Goal: Information Seeking & Learning: Learn about a topic

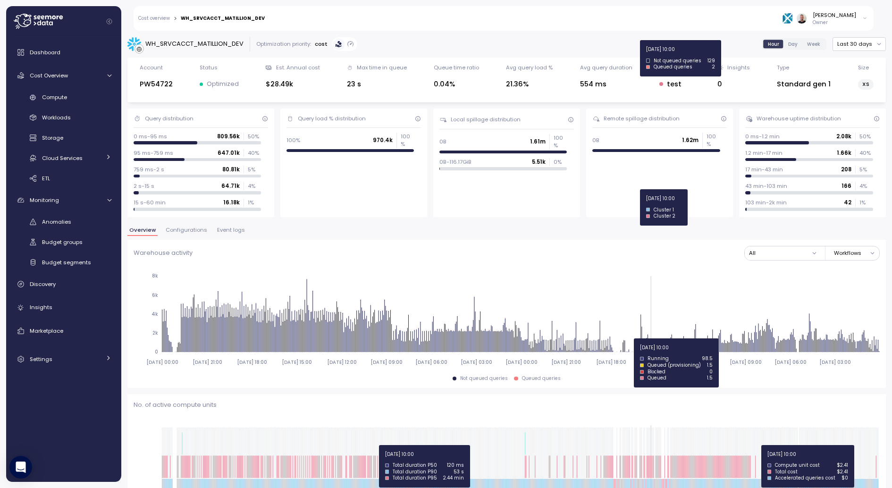
scroll to position [271, 0]
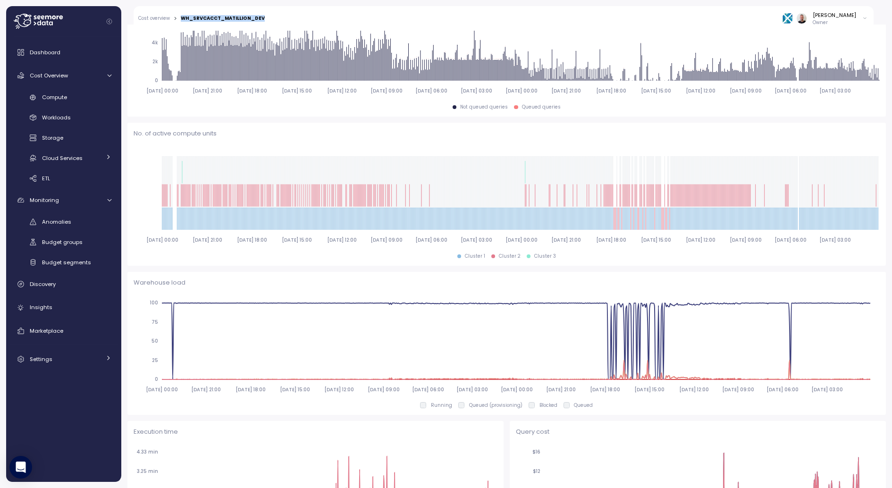
drag, startPoint x: 258, startPoint y: 18, endPoint x: 182, endPoint y: 19, distance: 76.0
click at [182, 19] on div "WH_SRVCACCT_MATILLION_DEV" at bounding box center [223, 18] width 84 height 7
copy div "WH_SRVCACCT_MATILLION_DEV"
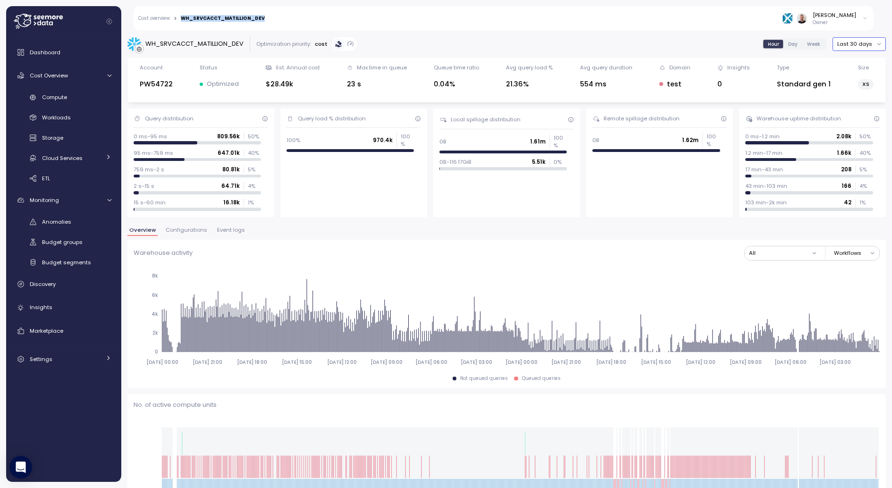
click at [869, 49] on button "Last 30 days" at bounding box center [859, 44] width 53 height 14
click at [858, 117] on div "Last 30 days" at bounding box center [861, 112] width 58 height 12
click at [796, 45] on span "Day" at bounding box center [792, 44] width 9 height 7
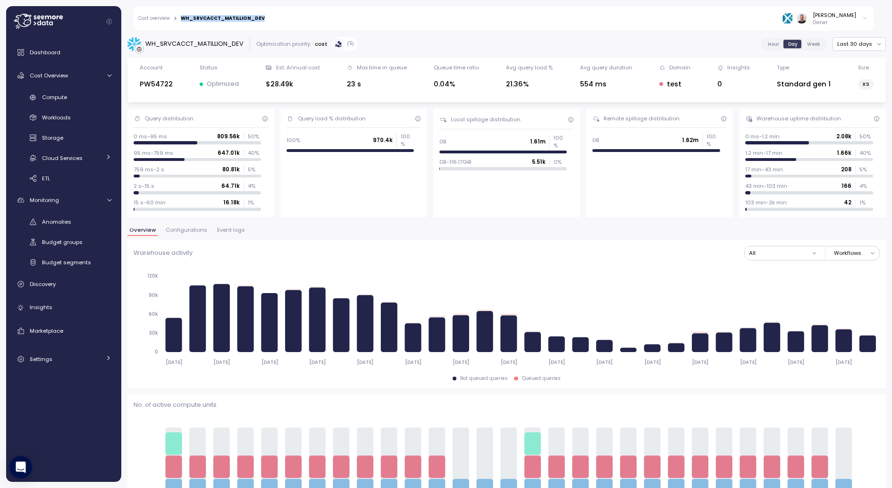
click at [232, 229] on span "Event logs" at bounding box center [231, 230] width 28 height 5
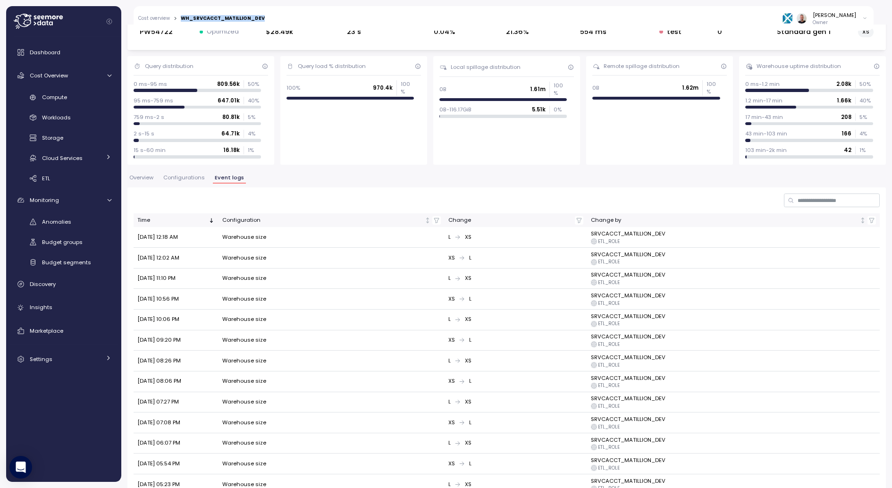
scroll to position [69, 0]
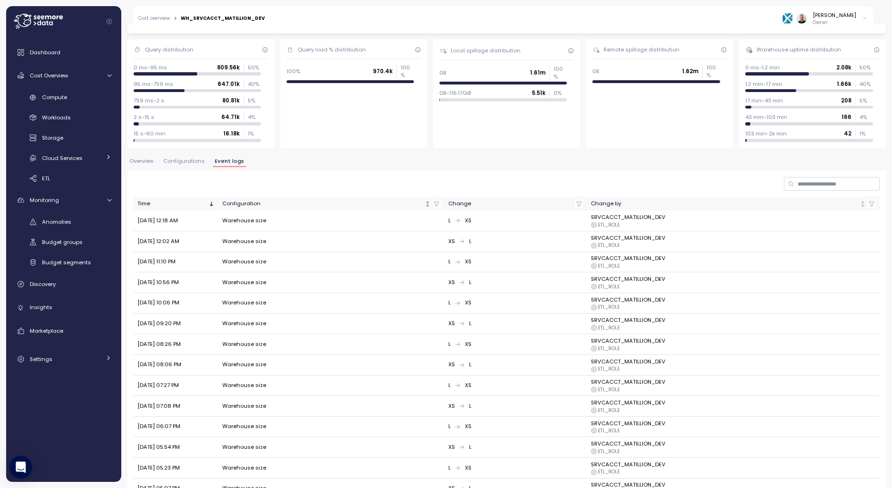
click at [232, 204] on div "Configuration" at bounding box center [322, 204] width 201 height 8
click at [439, 202] on icon "button" at bounding box center [436, 204] width 7 height 7
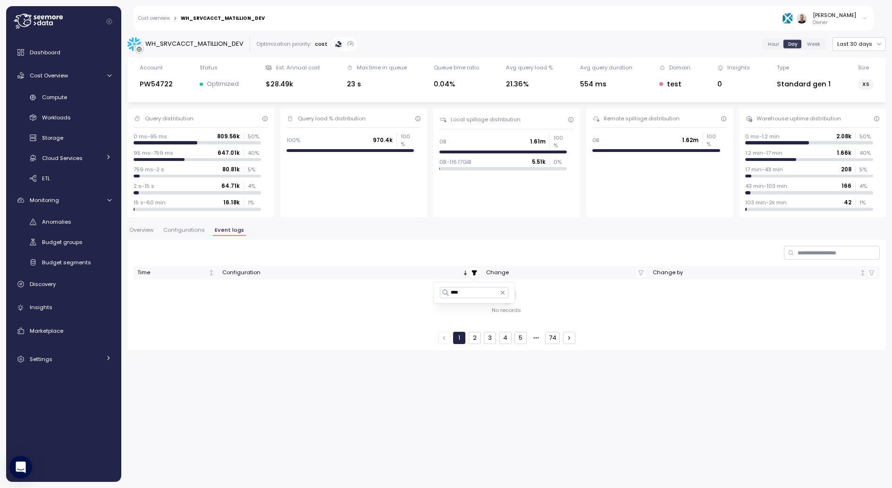
scroll to position [0, 0]
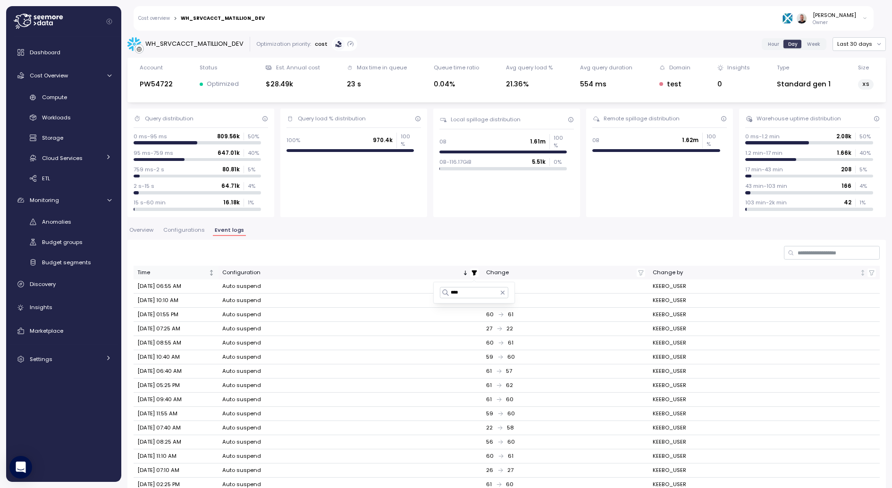
type input "****"
click at [166, 270] on div "Time" at bounding box center [171, 273] width 69 height 8
drag, startPoint x: 483, startPoint y: 284, endPoint x: 490, endPoint y: 285, distance: 7.1
click at [490, 285] on td "600 10" at bounding box center [565, 286] width 167 height 14
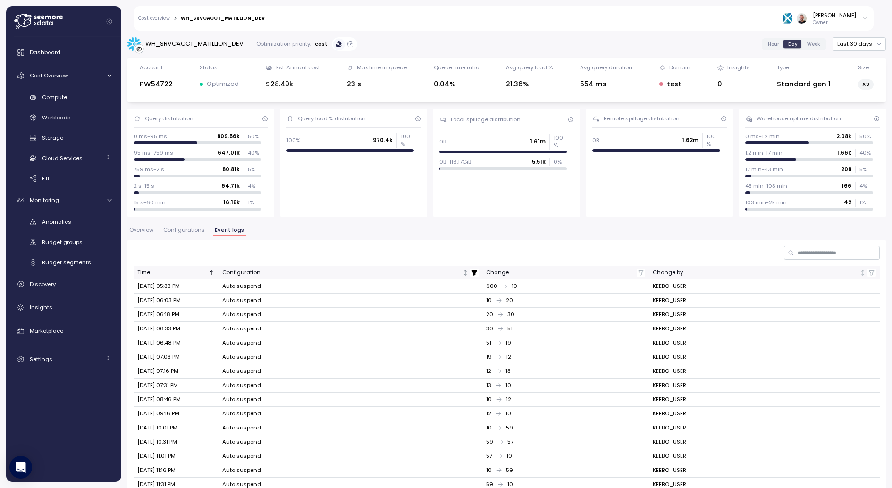
click at [493, 286] on div "600 10" at bounding box center [565, 286] width 159 height 8
copy div "600"
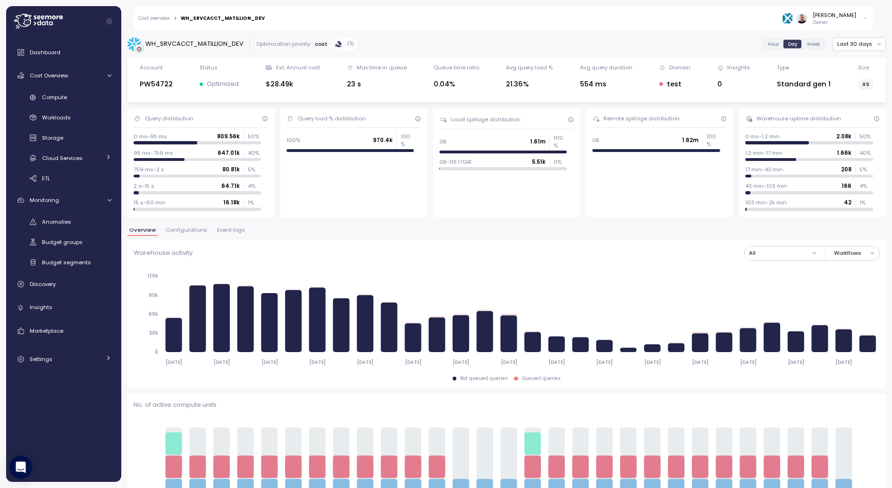
click at [156, 17] on link "Cost overview" at bounding box center [154, 18] width 32 height 5
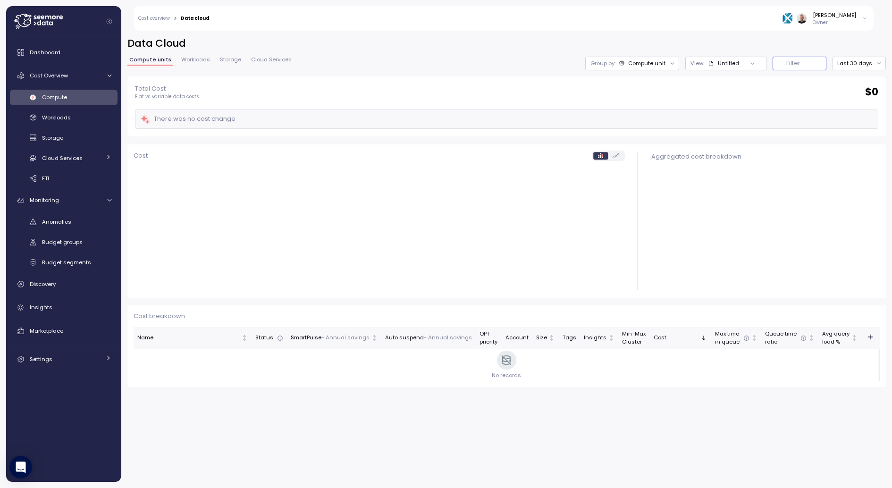
click at [808, 65] on div "Filter" at bounding box center [803, 63] width 35 height 9
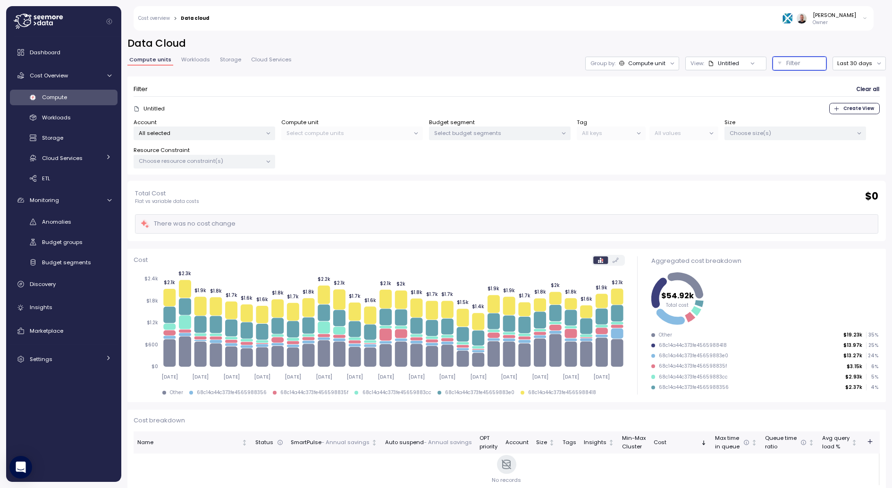
click at [464, 130] on p "Select budget segments" at bounding box center [495, 133] width 123 height 8
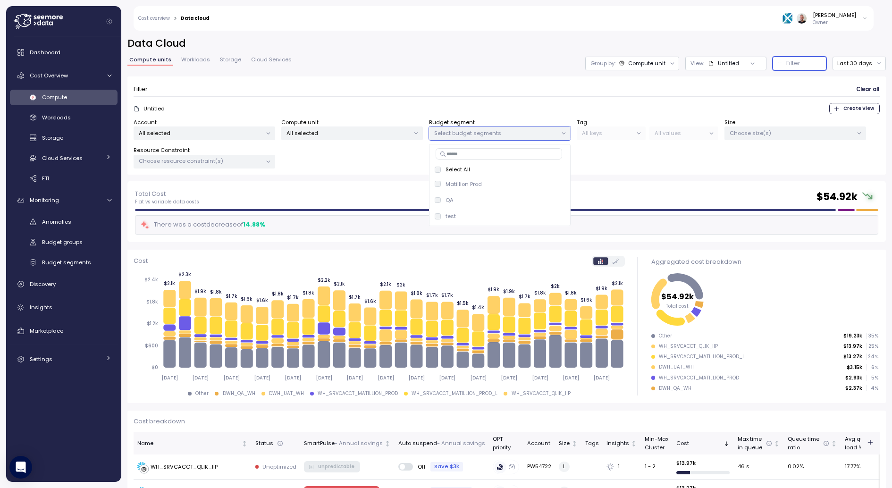
click at [485, 133] on p "Select budget segments" at bounding box center [495, 133] width 123 height 8
click at [730, 65] on div "Untitled" at bounding box center [728, 63] width 21 height 8
click at [723, 119] on div "POC_warehouses" at bounding box center [729, 114] width 84 height 11
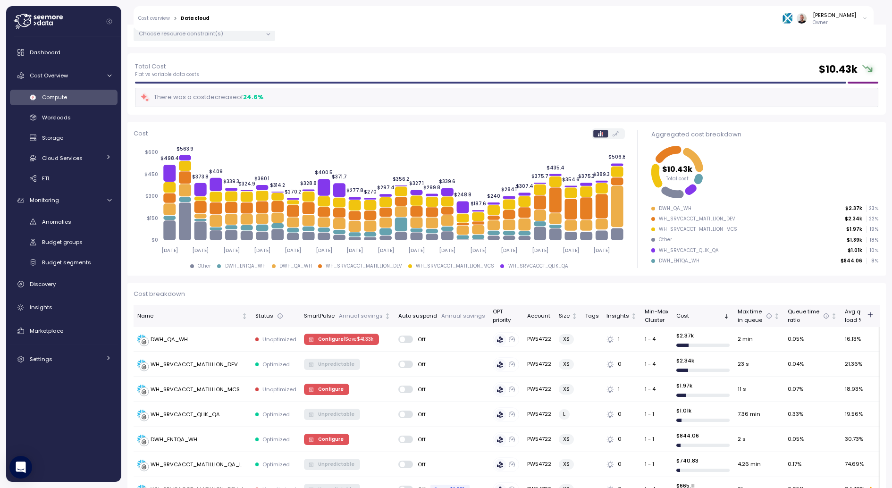
scroll to position [130, 0]
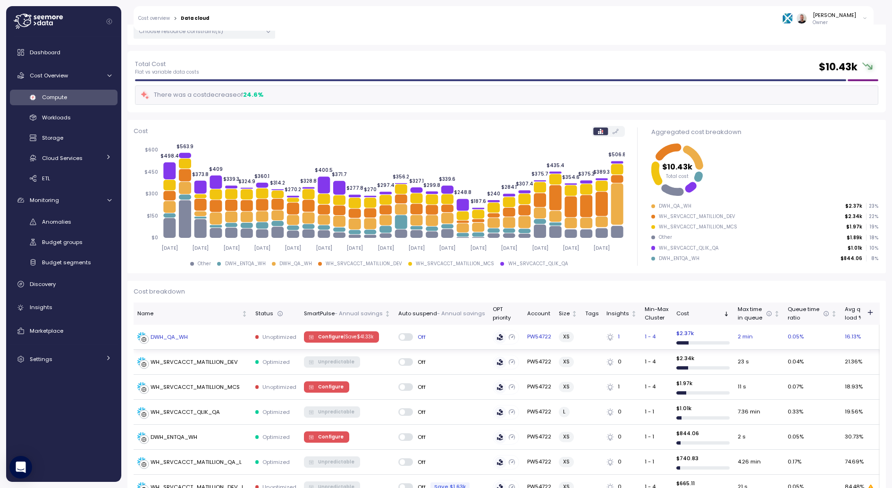
click at [237, 333] on div "DWH_QA_WH" at bounding box center [192, 336] width 110 height 9
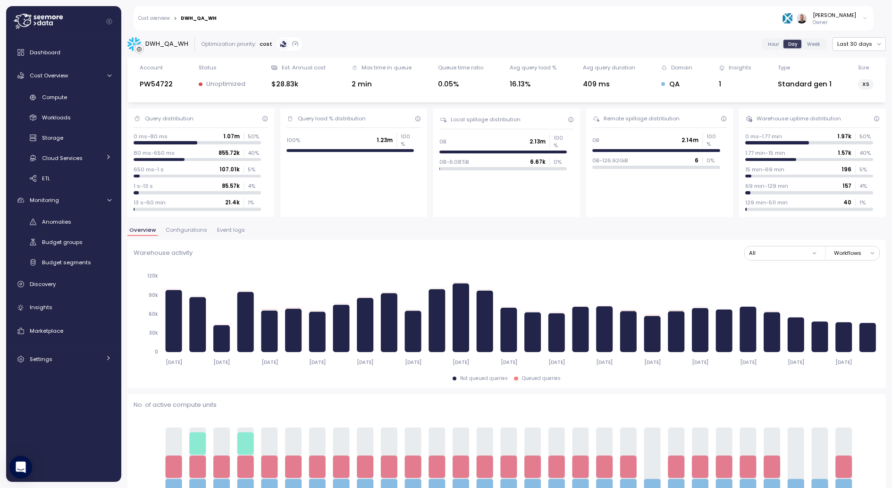
click at [233, 230] on span "Event logs" at bounding box center [231, 230] width 28 height 5
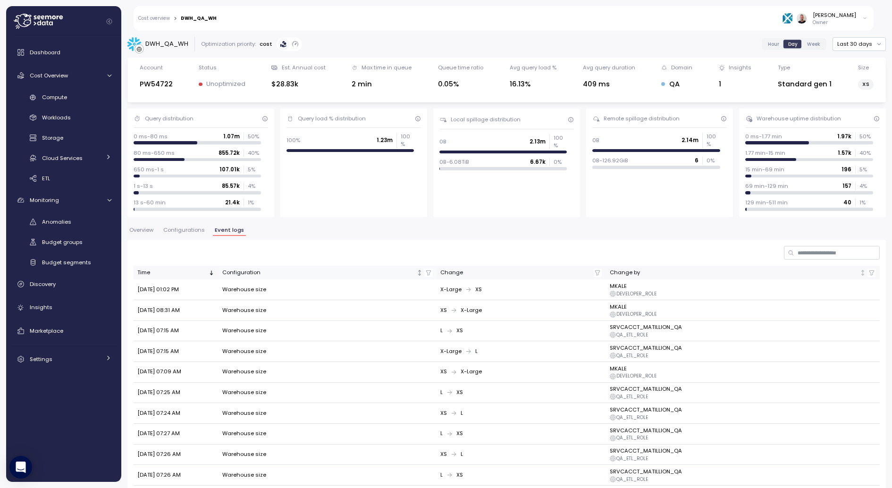
click at [237, 278] on th "Configuration" at bounding box center [328, 273] width 218 height 14
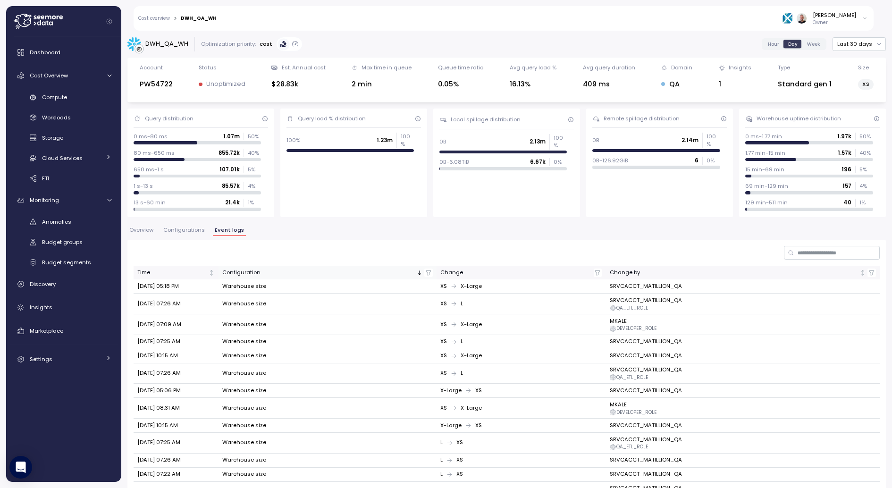
click at [237, 278] on th "Configuration" at bounding box center [328, 273] width 218 height 14
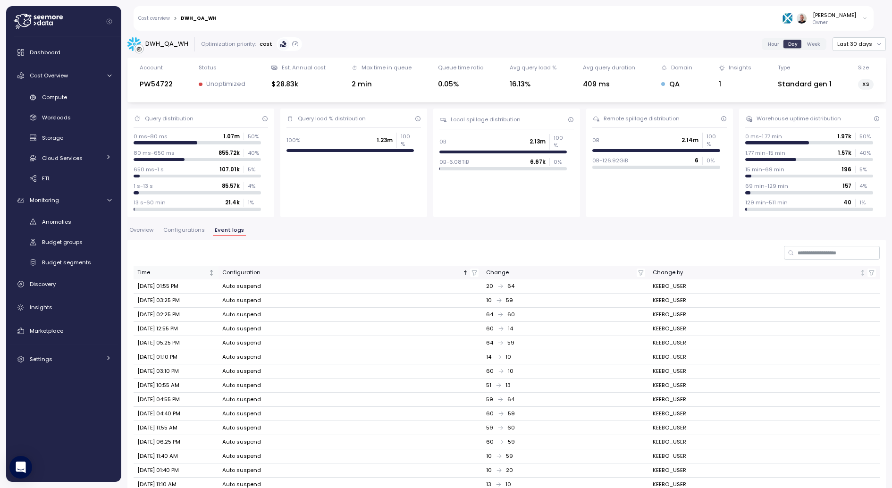
click at [187, 276] on div "Time" at bounding box center [171, 273] width 69 height 8
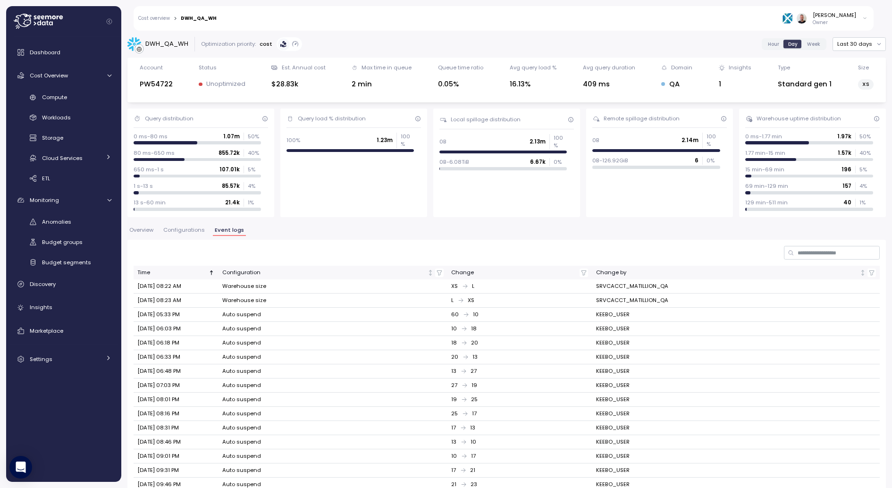
click at [465, 270] on div "Change" at bounding box center [514, 273] width 127 height 8
click at [442, 274] on icon "button" at bounding box center [439, 273] width 7 height 7
type input "****"
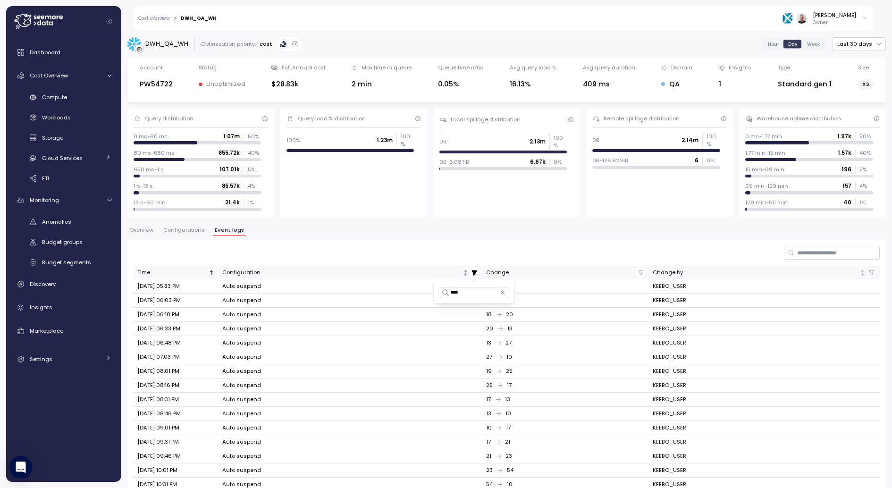
click at [244, 270] on div "Configuration" at bounding box center [341, 273] width 239 height 8
click at [173, 270] on div "Time" at bounding box center [171, 273] width 69 height 8
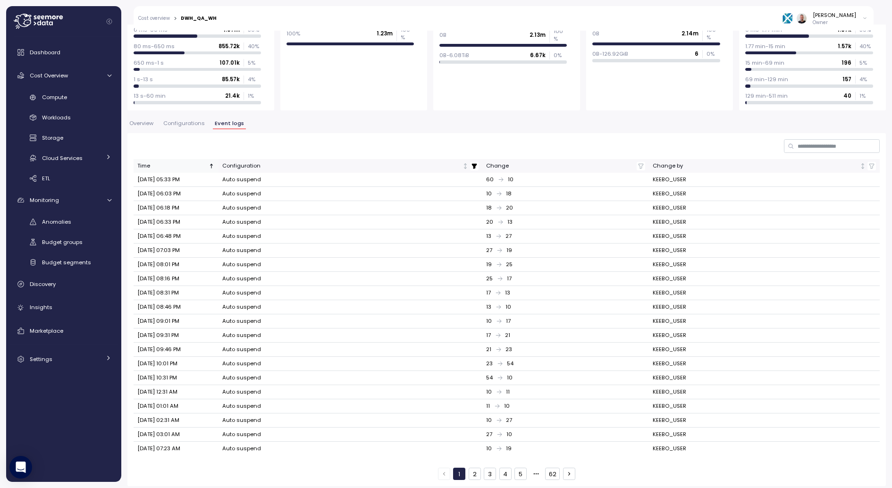
click at [158, 165] on div "Time" at bounding box center [171, 166] width 69 height 8
click at [479, 469] on button "2" at bounding box center [475, 474] width 12 height 12
click at [489, 469] on button "3" at bounding box center [490, 474] width 12 height 12
click at [503, 468] on button "4" at bounding box center [505, 474] width 12 height 12
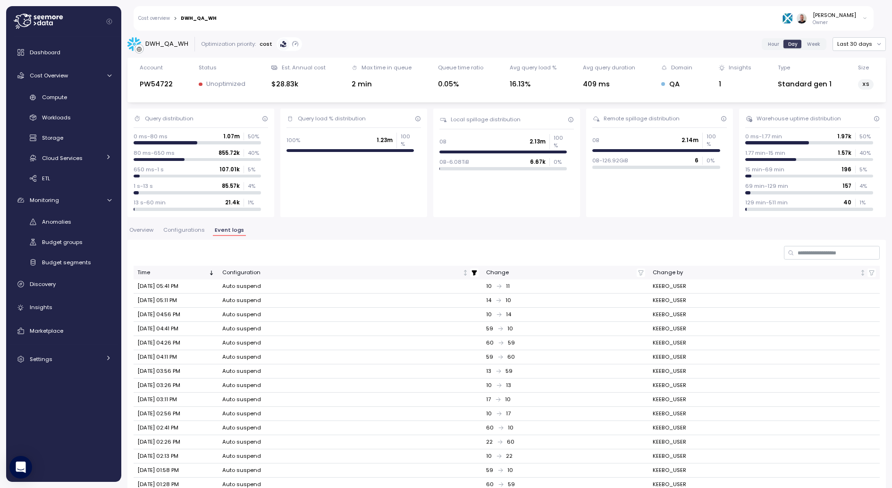
click at [172, 42] on div "DWH_QA_WH" at bounding box center [166, 43] width 43 height 9
click at [159, 17] on link "Cost overview" at bounding box center [154, 18] width 32 height 5
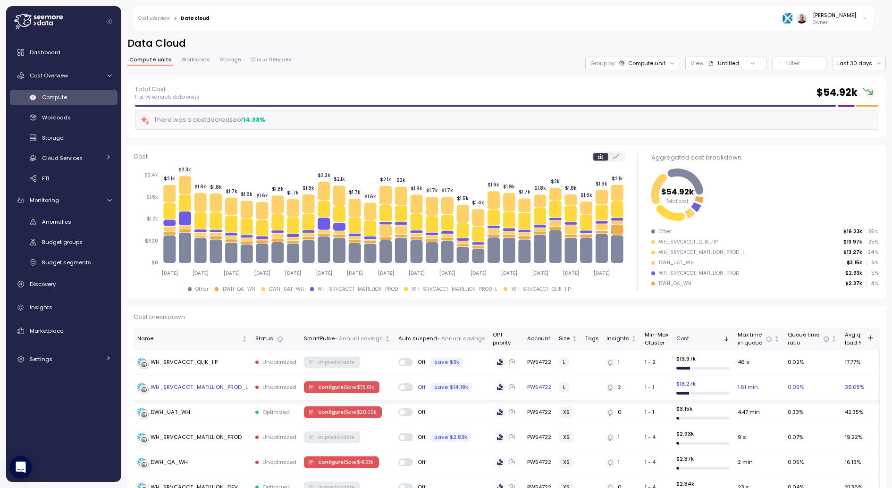
click at [197, 386] on div "WH_SRVCACCT_MATILLION_PROD_L" at bounding box center [199, 387] width 97 height 8
click at [681, 240] on div "WH_SRVCACCT_QLIK_IIP" at bounding box center [688, 242] width 59 height 7
click at [730, 64] on div "Untitled" at bounding box center [728, 63] width 21 height 8
click at [804, 63] on div "Filter" at bounding box center [803, 63] width 35 height 9
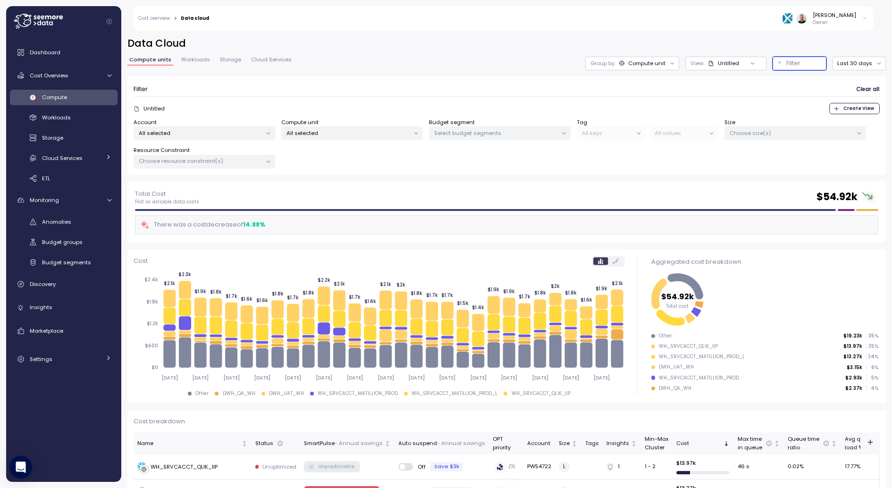
click at [373, 136] on p "All selected" at bounding box center [348, 133] width 123 height 8
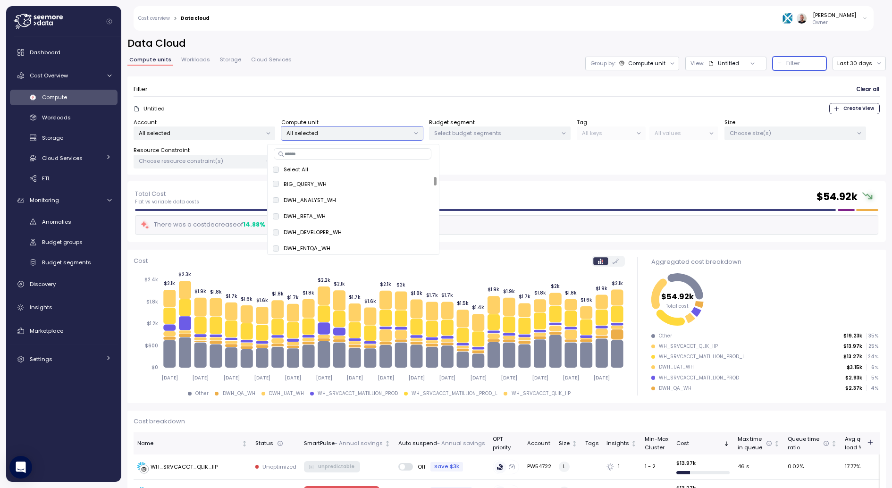
click at [373, 136] on p "All selected" at bounding box center [348, 133] width 123 height 8
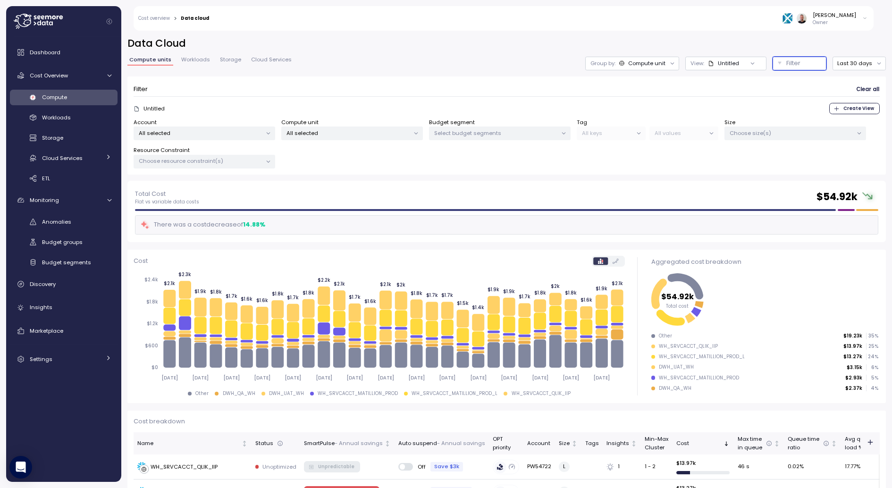
click at [735, 65] on div "Untitled" at bounding box center [728, 63] width 21 height 8
click at [726, 113] on div "POC_warehouses" at bounding box center [721, 114] width 49 height 8
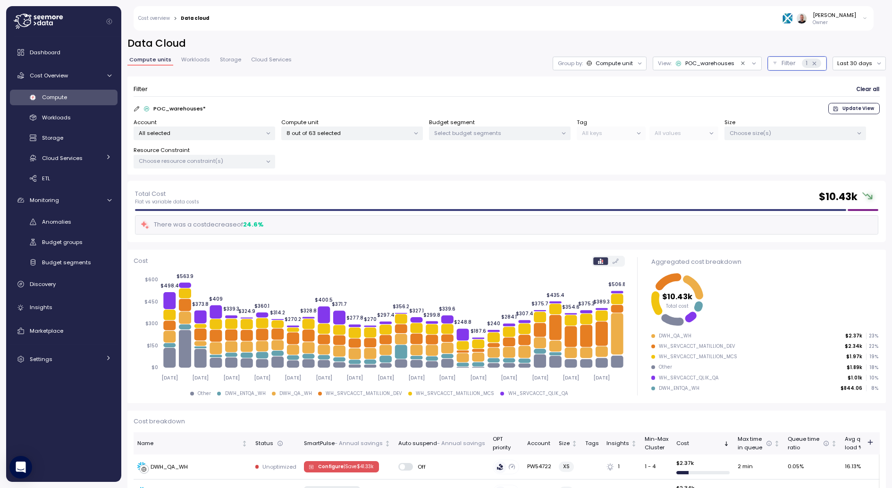
click at [353, 132] on p "8 out of 63 selected" at bounding box center [348, 133] width 123 height 8
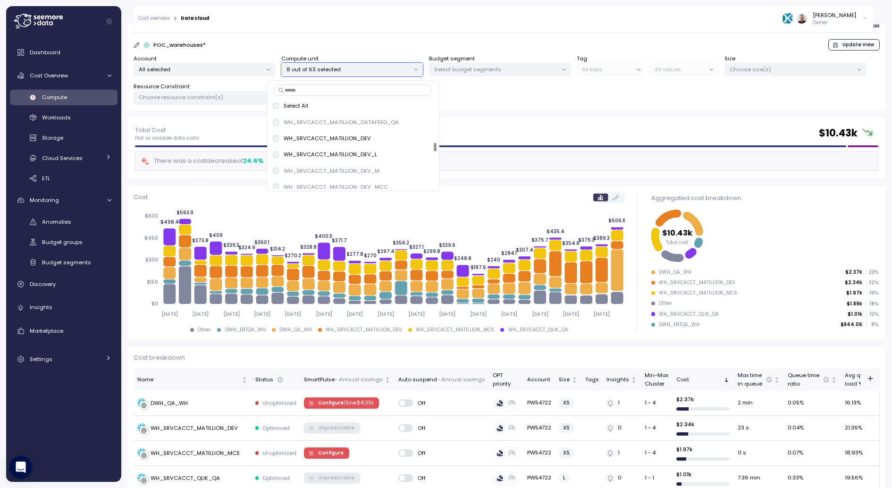
scroll to position [448, 0]
click at [420, 139] on span "only" at bounding box center [422, 139] width 11 height 10
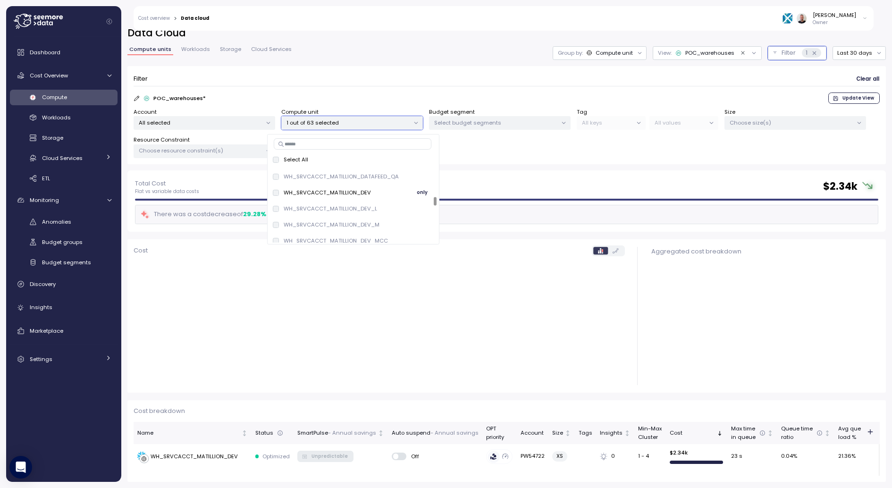
scroll to position [10, 0]
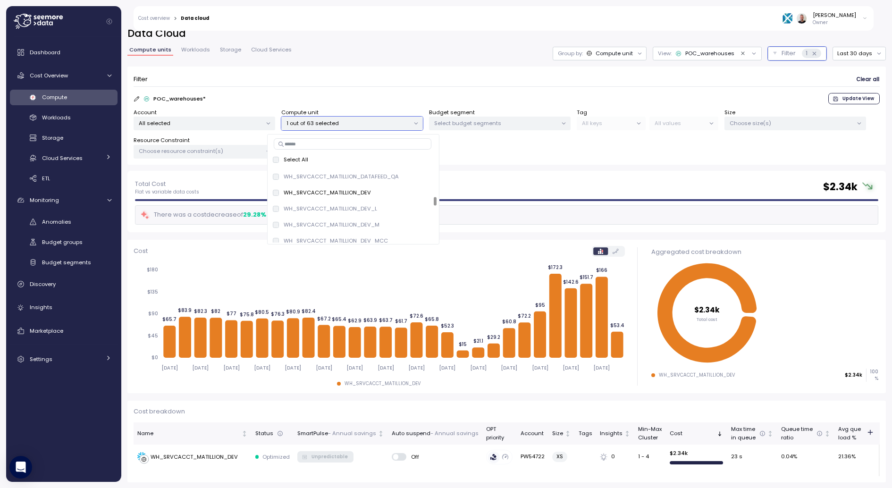
click at [545, 171] on div "Total Cost Flat vs variable data costs $ 2.34k There was a cost decrease of 29.…" at bounding box center [506, 201] width 759 height 61
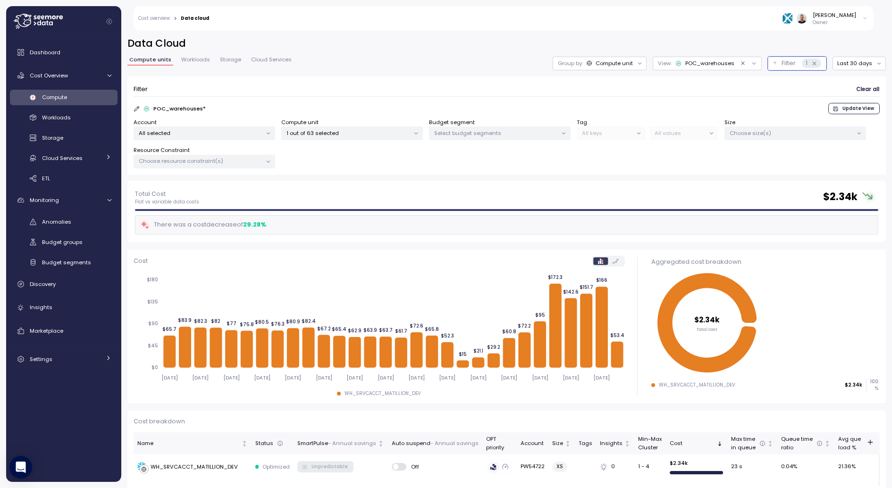
click at [863, 90] on span "Clear all" at bounding box center [867, 89] width 23 height 13
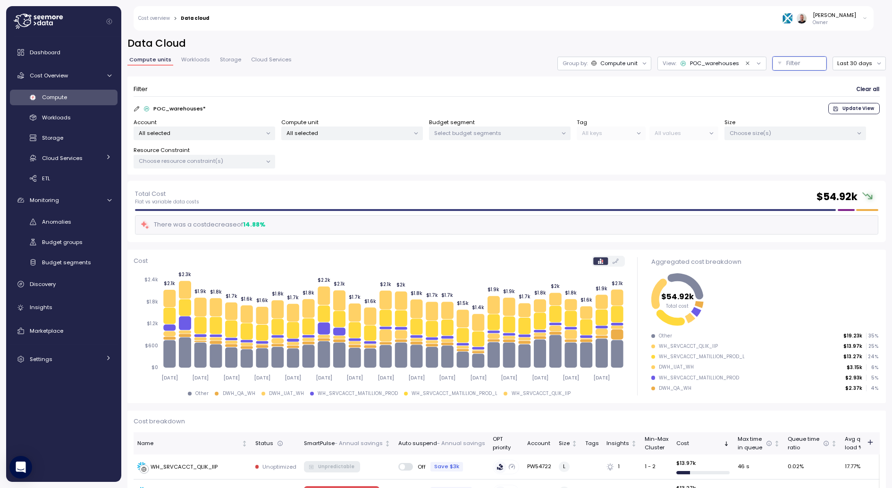
click at [733, 62] on div "POC_warehouses" at bounding box center [714, 63] width 49 height 8
click at [749, 63] on icon "Clear value" at bounding box center [748, 63] width 6 height 6
click at [752, 66] on div at bounding box center [752, 63] width 27 height 13
click at [752, 65] on icon at bounding box center [753, 63] width 6 height 6
click at [720, 115] on div "POC_warehouses" at bounding box center [721, 114] width 49 height 8
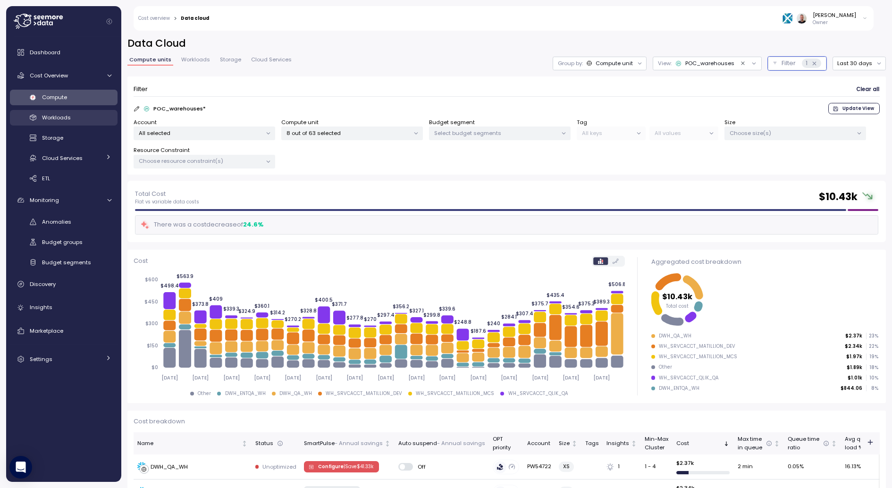
click at [65, 115] on span "Workloads" at bounding box center [56, 118] width 29 height 8
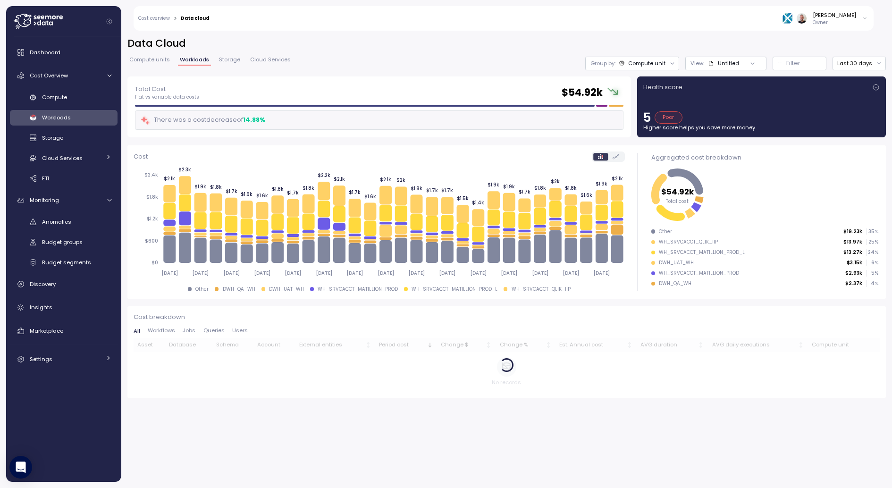
click at [737, 58] on div "View : Untitled" at bounding box center [725, 64] width 81 height 14
click at [722, 97] on div "No results found" at bounding box center [728, 99] width 71 height 13
click at [59, 144] on link "Storage" at bounding box center [64, 138] width 108 height 16
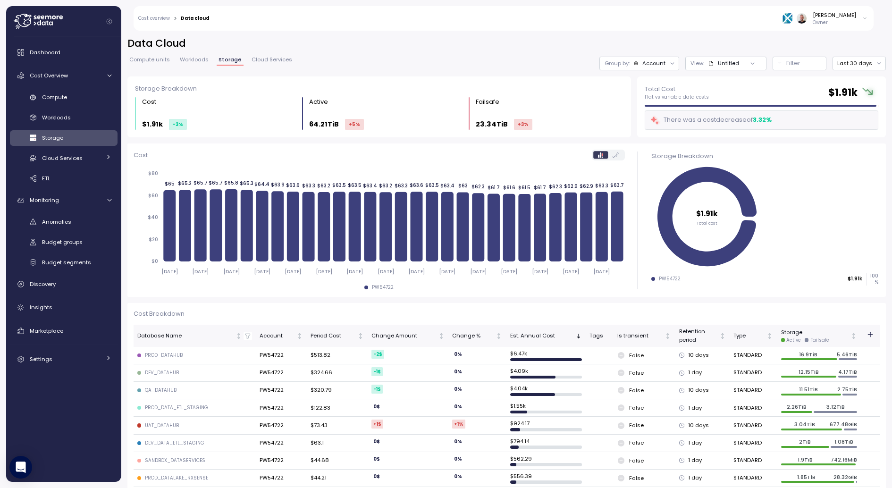
click at [728, 55] on div "Data Cloud Compute units Workloads Storage Cloud Services Group by: Account Vie…" at bounding box center [506, 57] width 759 height 40
click at [728, 59] on div "View : Untitled" at bounding box center [725, 64] width 81 height 14
click at [727, 104] on div "No results found" at bounding box center [728, 99] width 71 height 13
click at [739, 66] on div "Untitled" at bounding box center [728, 63] width 21 height 8
click at [666, 60] on div "Account" at bounding box center [653, 63] width 23 height 8
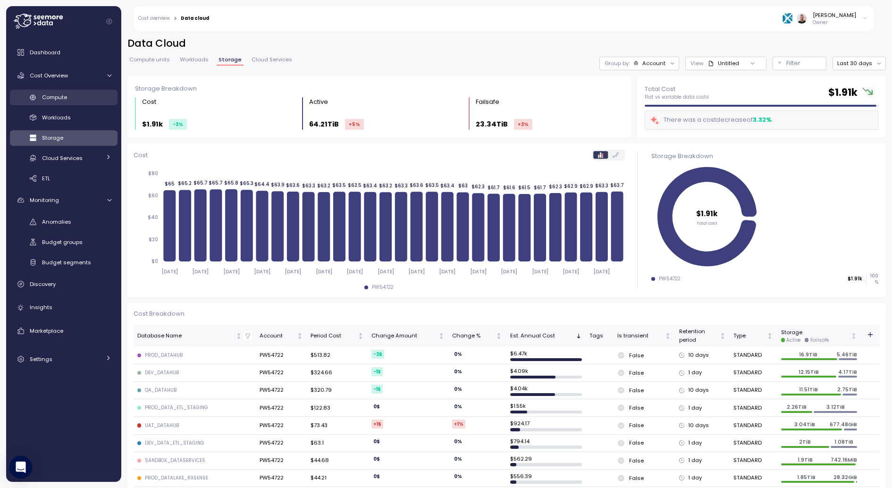
click at [62, 93] on div "Compute" at bounding box center [76, 97] width 69 height 9
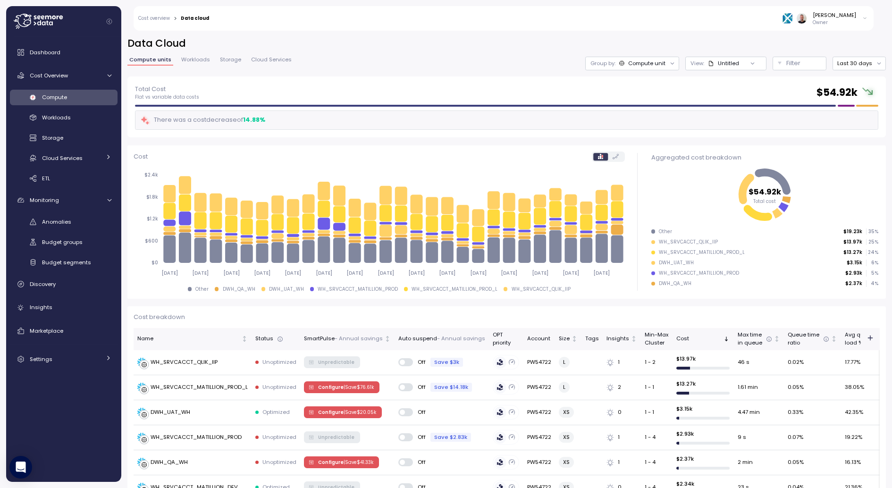
click at [738, 63] on div "Untitled" at bounding box center [728, 63] width 21 height 8
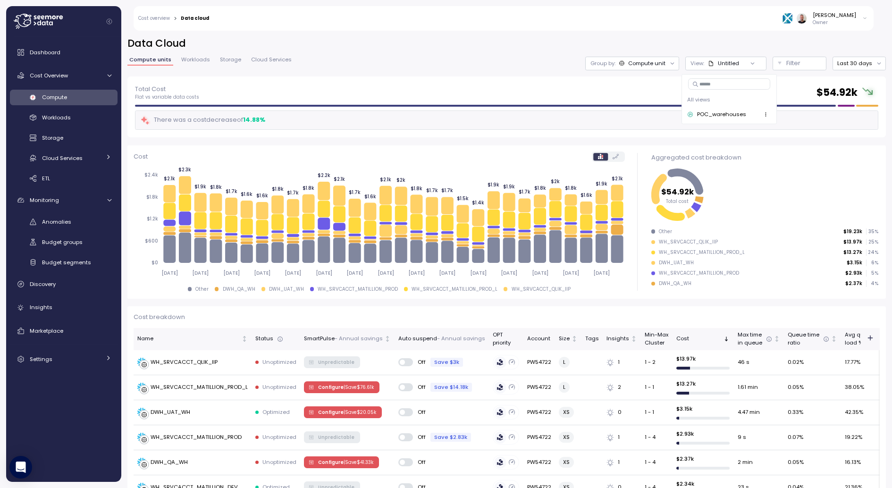
click at [723, 118] on div "POC_warehouses" at bounding box center [729, 114] width 84 height 11
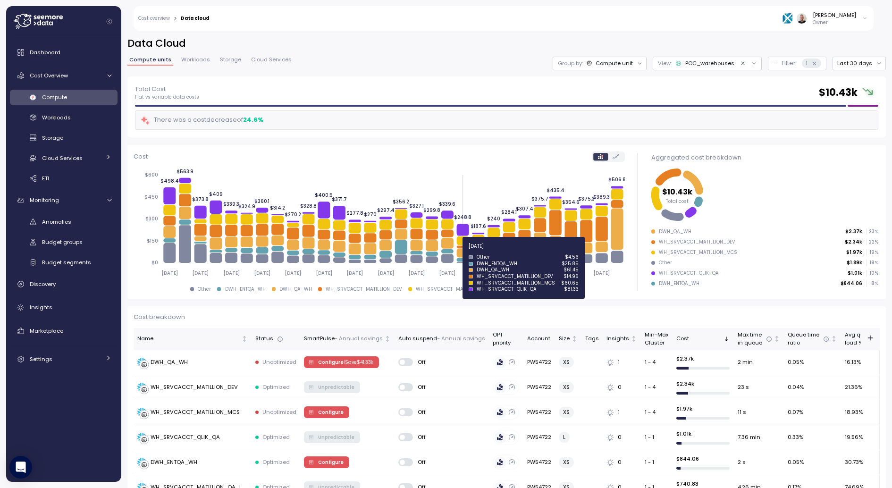
scroll to position [72, 0]
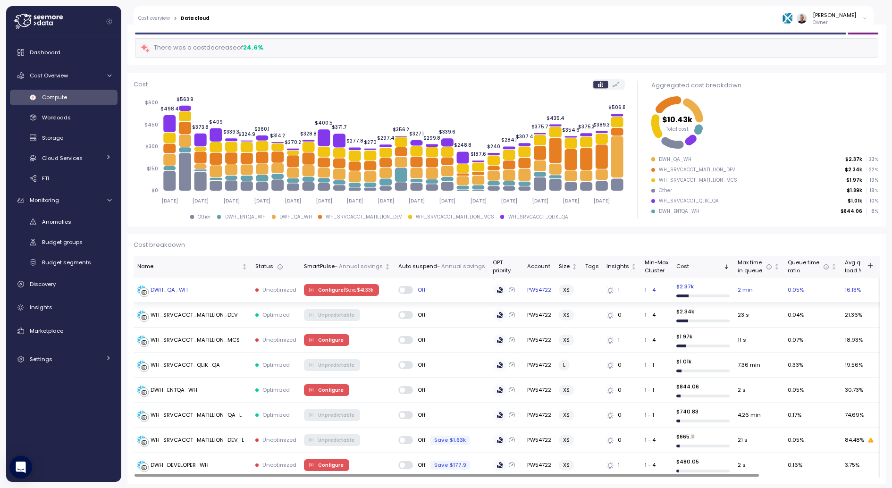
click at [337, 292] on span "Configure | Save $ 41.33k" at bounding box center [345, 290] width 55 height 10
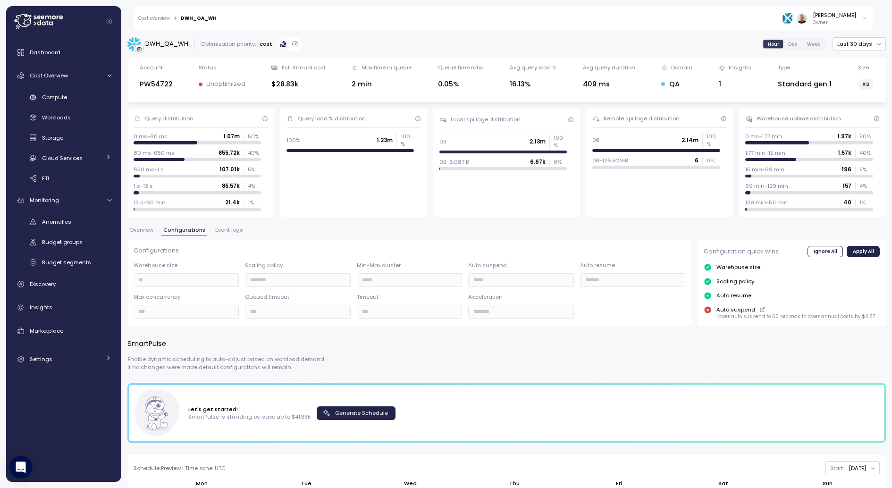
click at [359, 413] on span "Generate Schedule" at bounding box center [361, 413] width 53 height 13
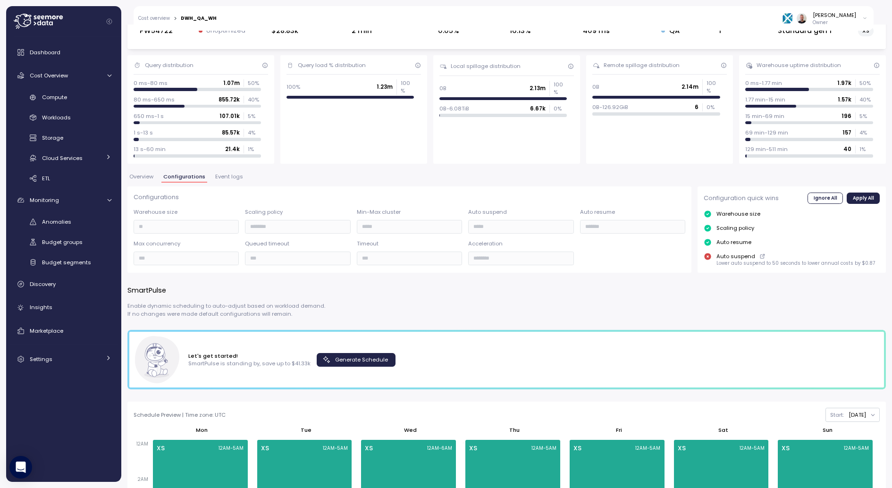
scroll to position [67, 0]
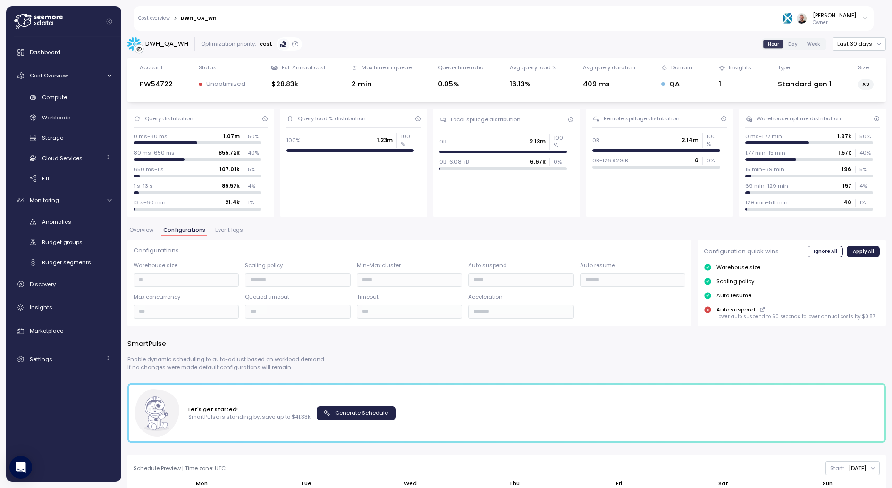
scroll to position [67, 0]
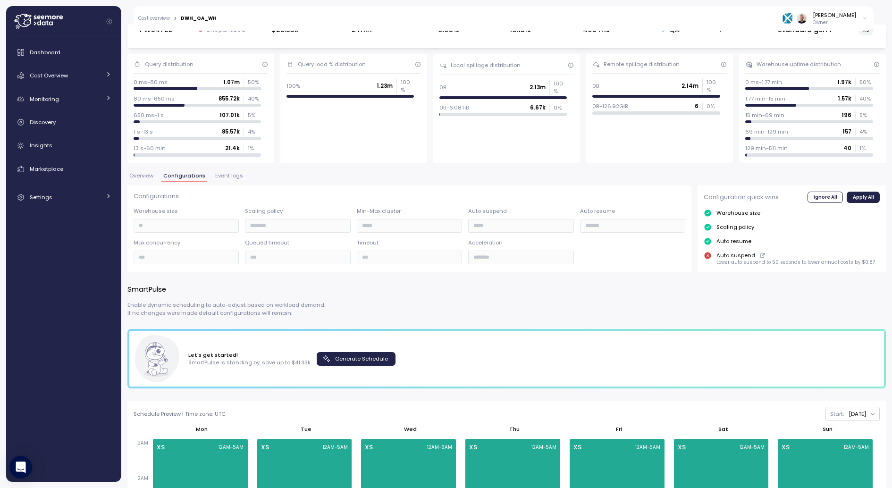
scroll to position [57, 0]
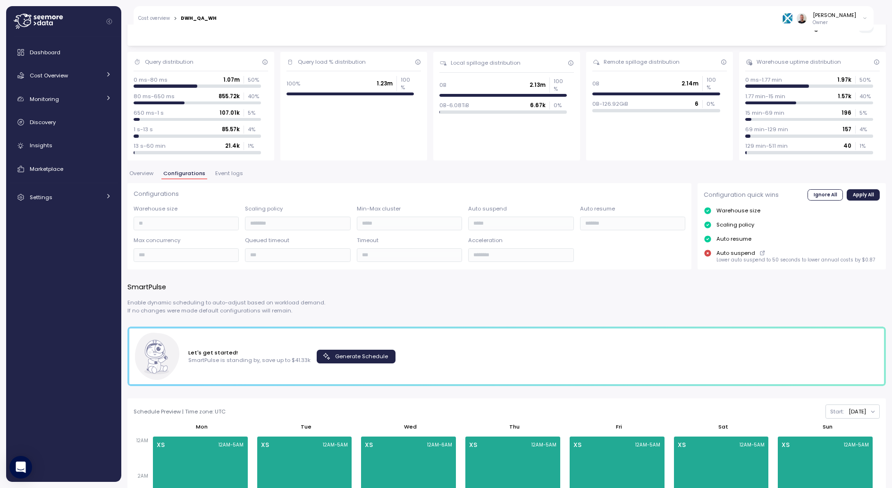
click at [224, 174] on span "Event logs" at bounding box center [229, 173] width 28 height 5
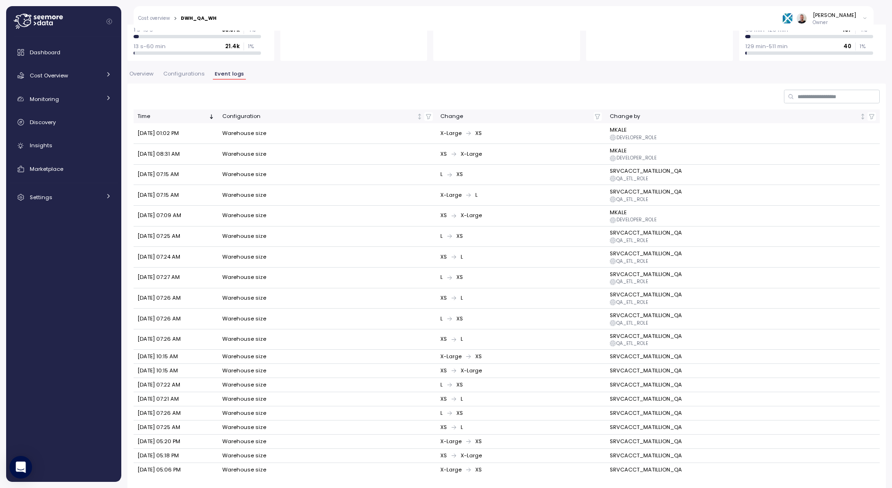
scroll to position [177, 0]
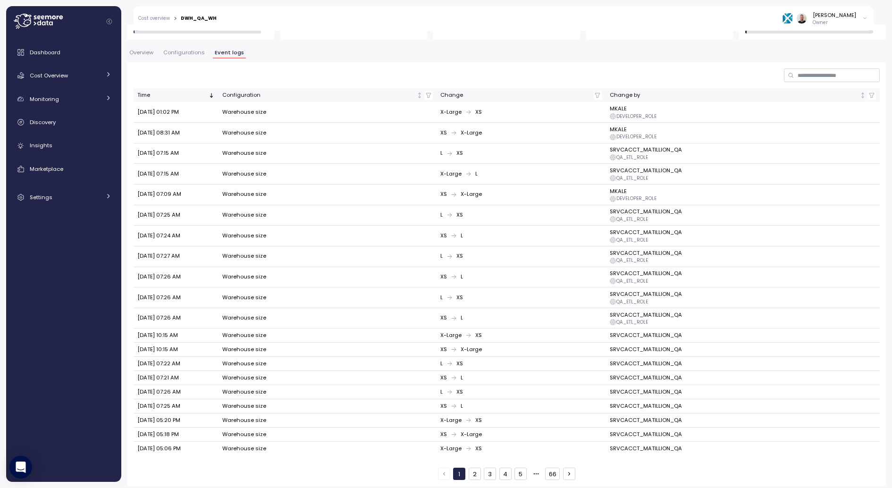
click at [478, 468] on button "2" at bounding box center [475, 474] width 12 height 12
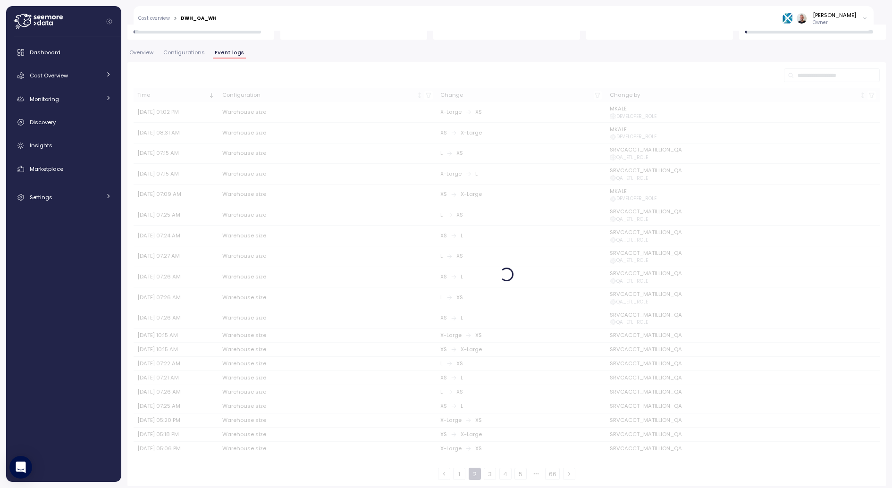
scroll to position [107, 0]
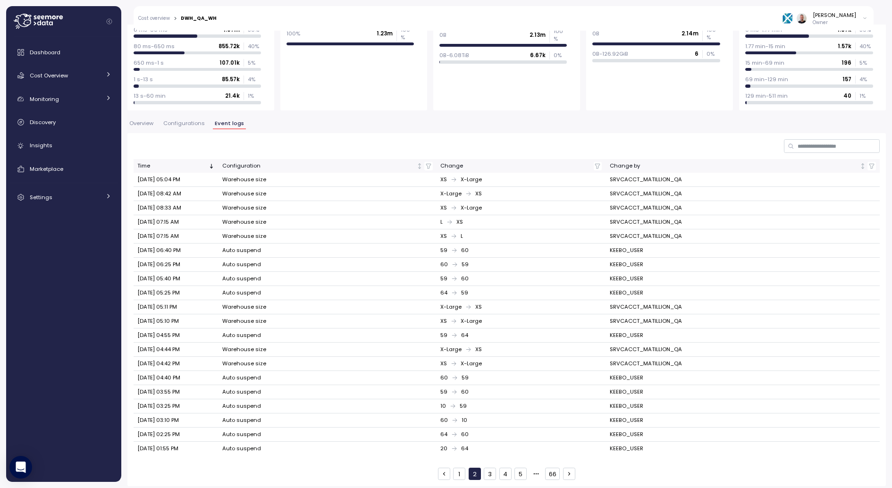
click at [231, 303] on td "Warehouse size" at bounding box center [328, 307] width 218 height 14
copy td "Warehouse"
click at [426, 169] on th "Configuration" at bounding box center [328, 166] width 218 height 14
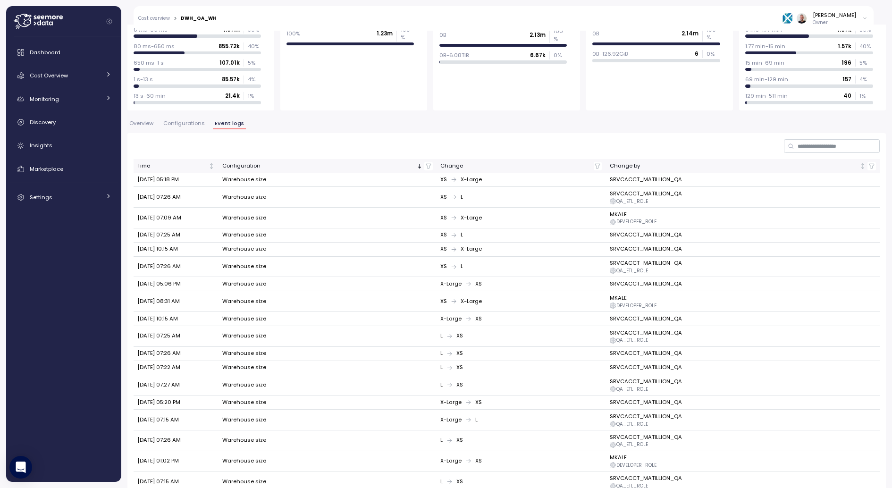
click at [425, 168] on icon "button" at bounding box center [428, 166] width 7 height 7
type input "*********"
click at [459, 186] on span "button" at bounding box center [456, 186] width 8 height 8
click at [456, 186] on icon "button" at bounding box center [456, 185] width 7 height 7
click at [441, 185] on input at bounding box center [427, 185] width 69 height 11
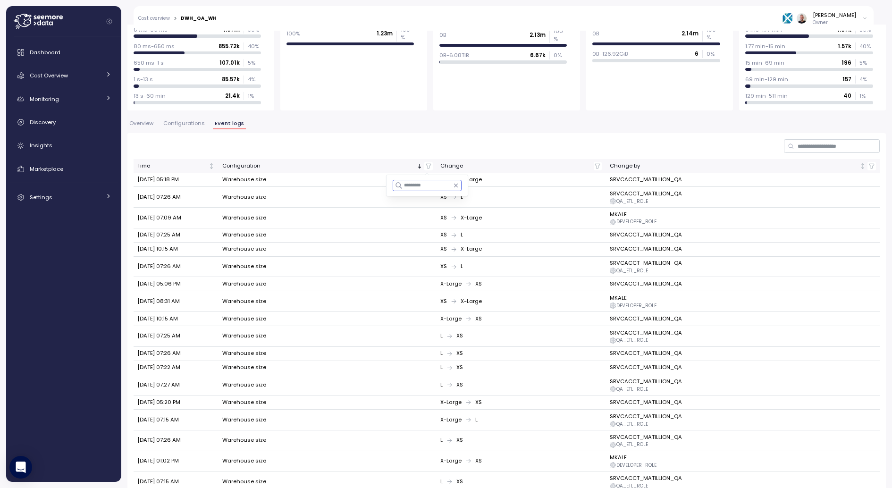
paste input "*********"
type input "*********"
click at [389, 147] on div at bounding box center [507, 146] width 746 height 14
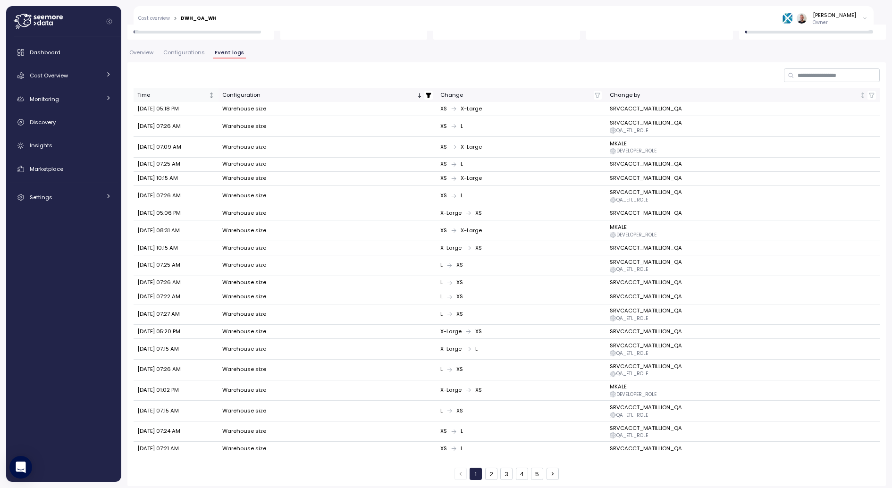
click at [169, 93] on div "Time" at bounding box center [171, 95] width 69 height 8
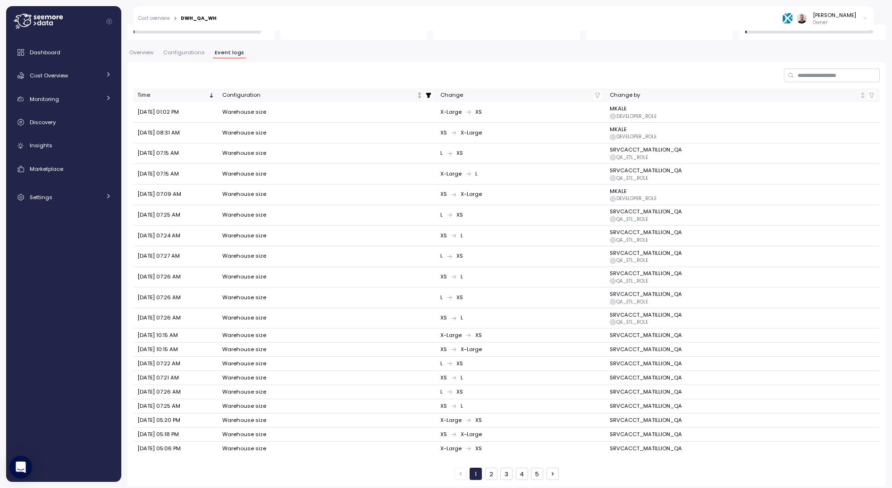
click at [492, 471] on button "2" at bounding box center [491, 474] width 12 height 12
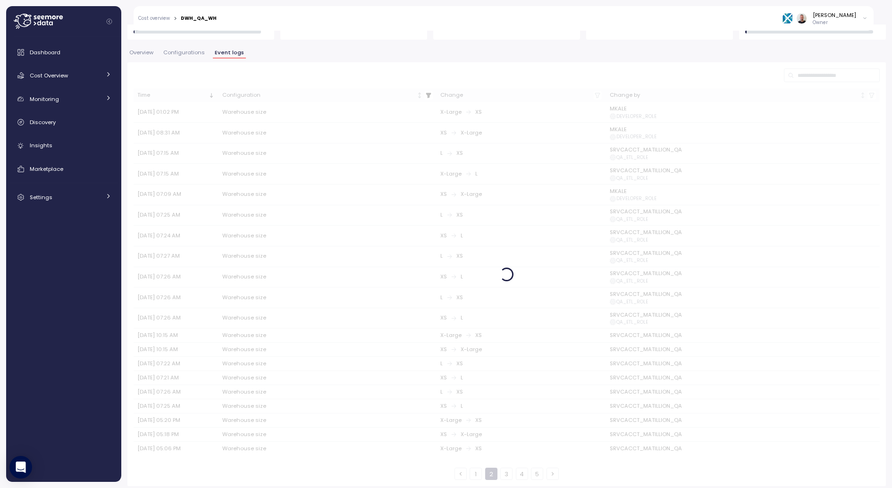
scroll to position [107, 0]
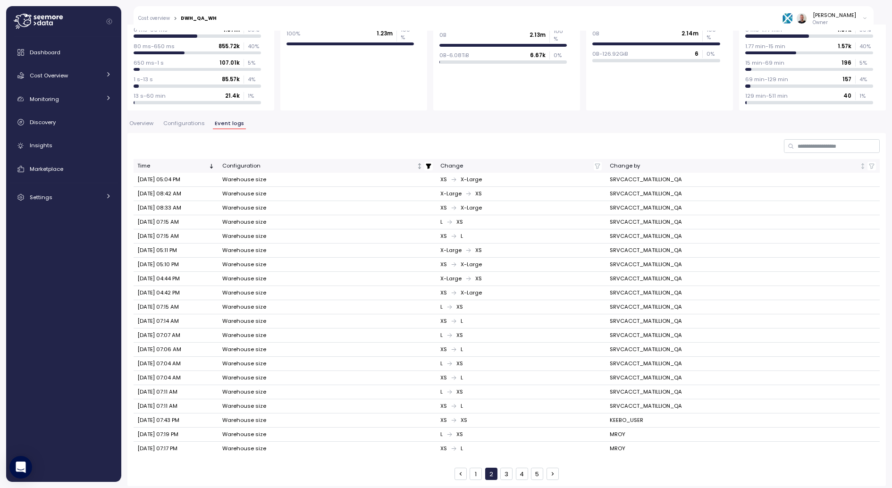
drag, startPoint x: 183, startPoint y: 317, endPoint x: 200, endPoint y: 317, distance: 17.0
click at [200, 317] on td "[DATE] 07:14 AM" at bounding box center [176, 321] width 85 height 14
click at [180, 335] on span "[DATE] 07:07 AM" at bounding box center [158, 335] width 43 height 8
drag, startPoint x: 186, startPoint y: 335, endPoint x: 222, endPoint y: 337, distance: 35.9
click at [222, 337] on tr "[DATE] 07:07 AM Warehouse size L XS SRVCACCT_MATILLION_QA" at bounding box center [507, 336] width 746 height 14
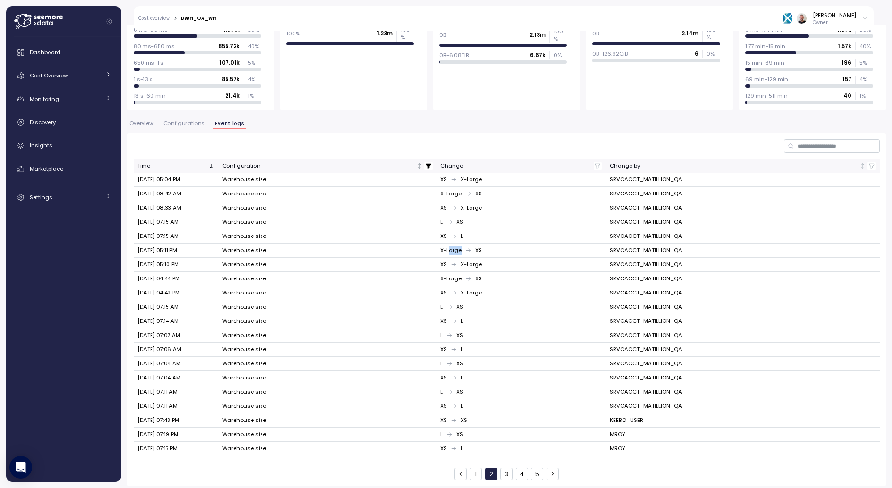
drag, startPoint x: 447, startPoint y: 251, endPoint x: 490, endPoint y: 251, distance: 43.0
click at [490, 252] on div "X-Large XS" at bounding box center [520, 250] width 161 height 8
click at [478, 470] on button "1" at bounding box center [476, 474] width 12 height 12
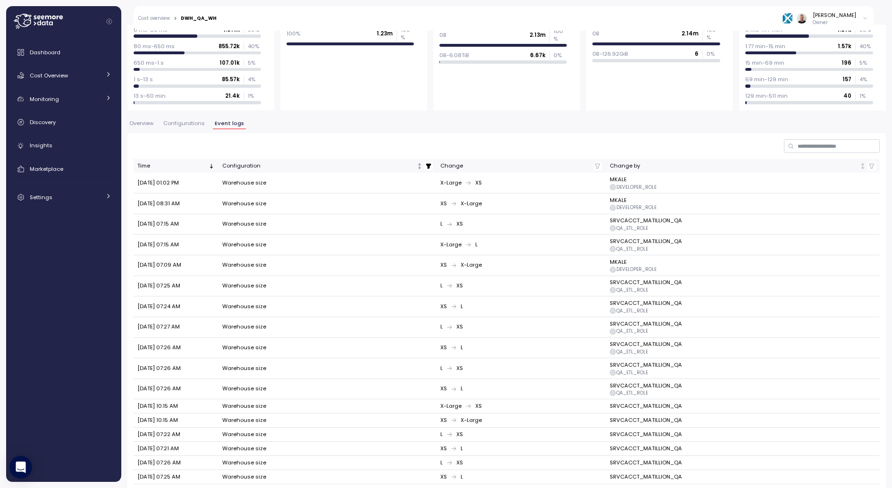
click at [145, 118] on div "DWH_QA_WH Optimization priority: cost Hour Day Week Last 30 days Account PW5472…" at bounding box center [506, 243] width 759 height 627
click at [145, 125] on span "Overview" at bounding box center [141, 123] width 24 height 5
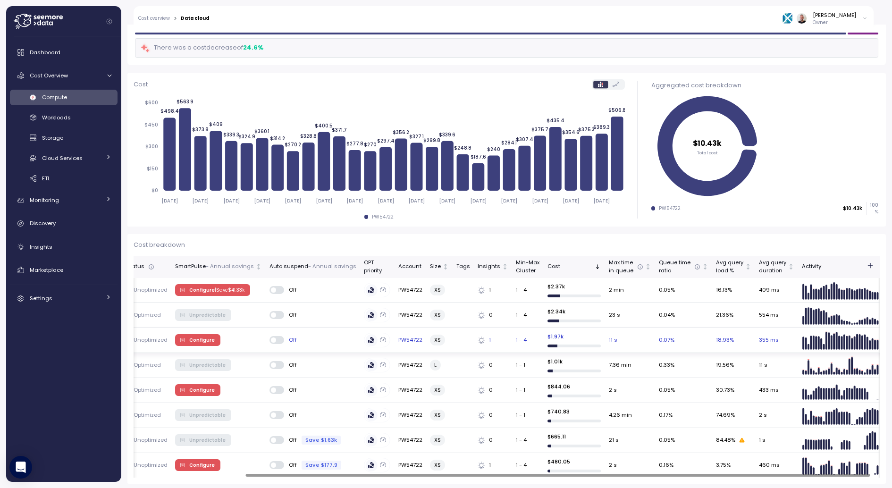
scroll to position [0, 144]
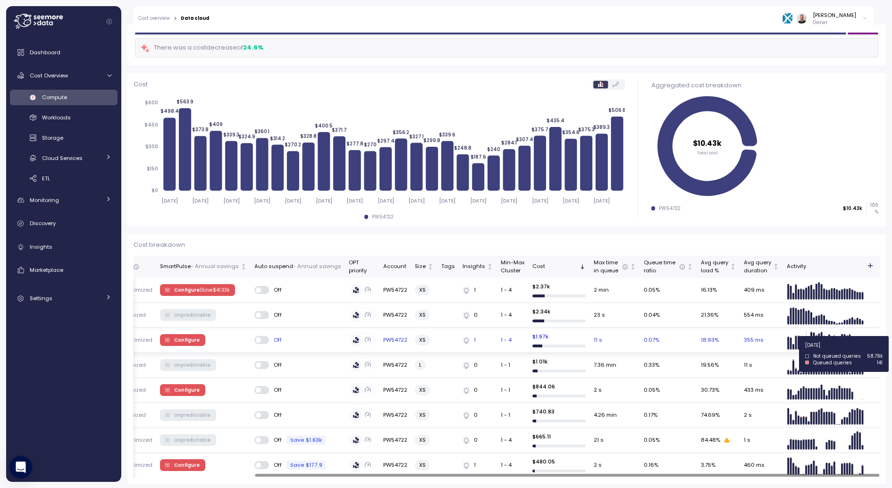
click at [799, 336] on icon at bounding box center [825, 339] width 77 height 19
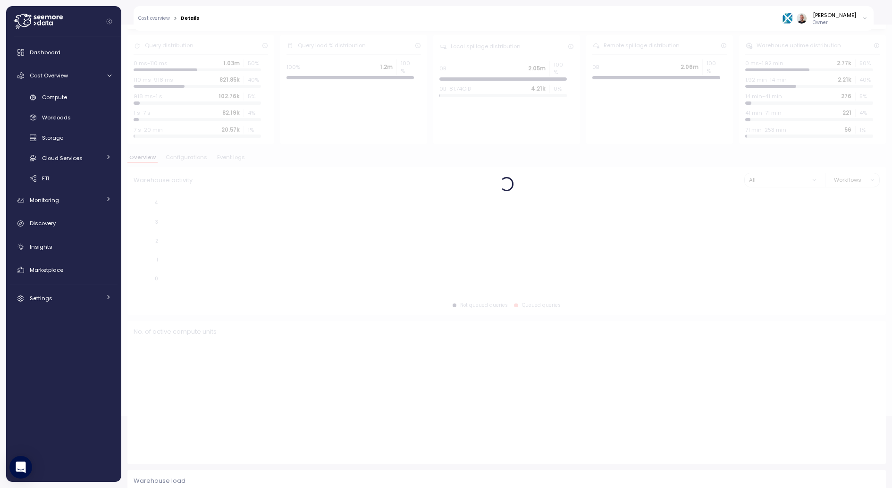
scroll to position [73, 0]
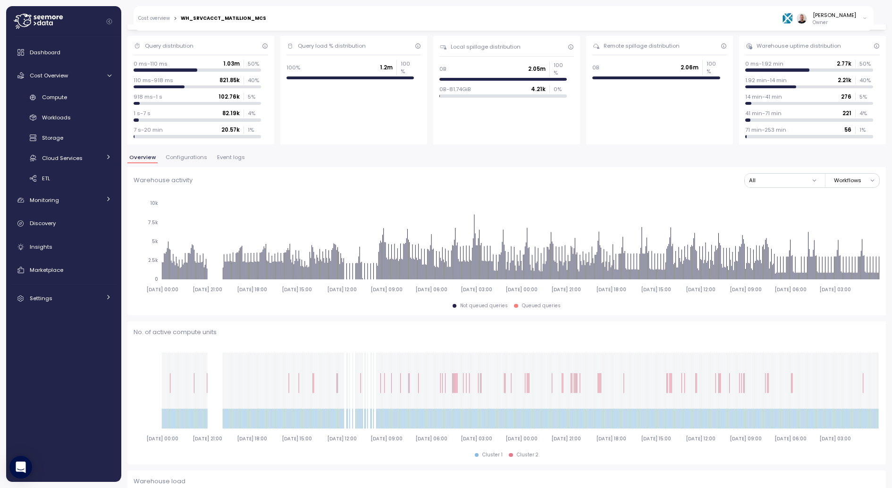
type input "*********"
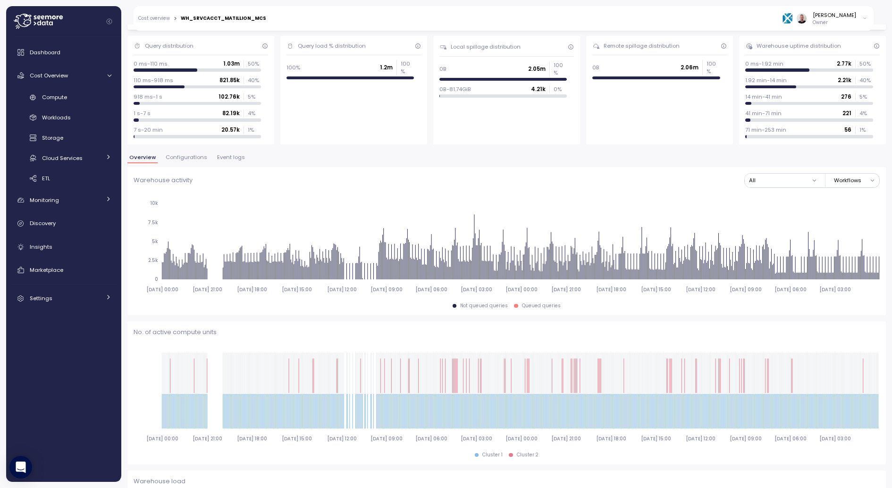
scroll to position [0, 0]
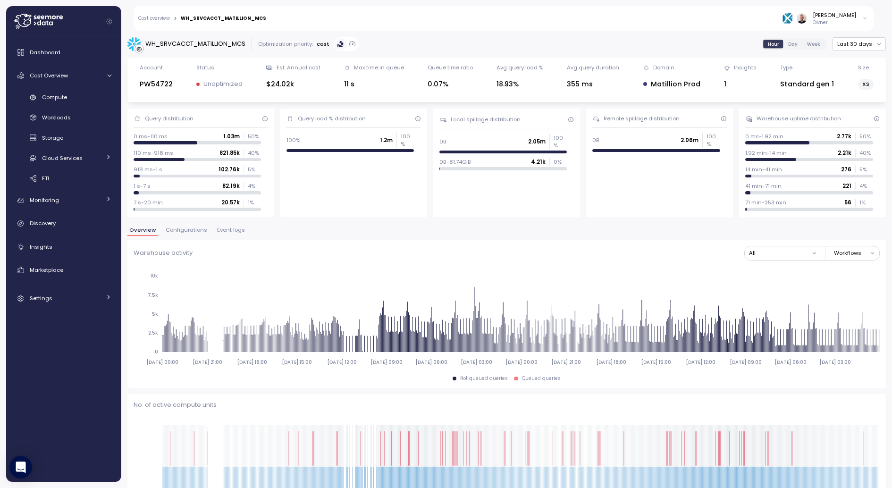
click at [789, 42] on label "Day" at bounding box center [793, 44] width 19 height 8
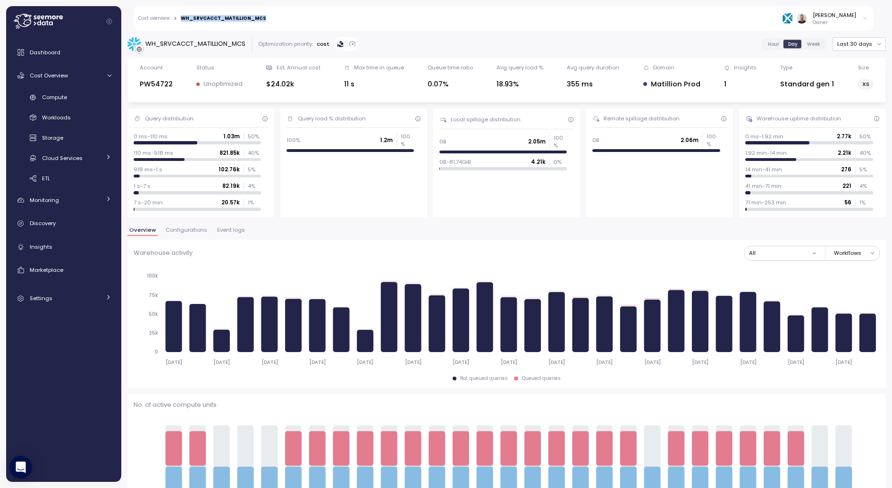
drag, startPoint x: 265, startPoint y: 19, endPoint x: 176, endPoint y: 15, distance: 89.3
click at [176, 15] on div "Cost overview > WH_SRVCACCT_MATILLION_MCS [PERSON_NAME] Owner" at bounding box center [504, 18] width 740 height 25
copy div "WH_SRVCACCT_MATILLION_MCS"
click at [234, 236] on div "Overview Configurations Event logs" at bounding box center [506, 234] width 759 height 12
click at [234, 235] on div "Overview Configurations Event logs" at bounding box center [506, 234] width 759 height 12
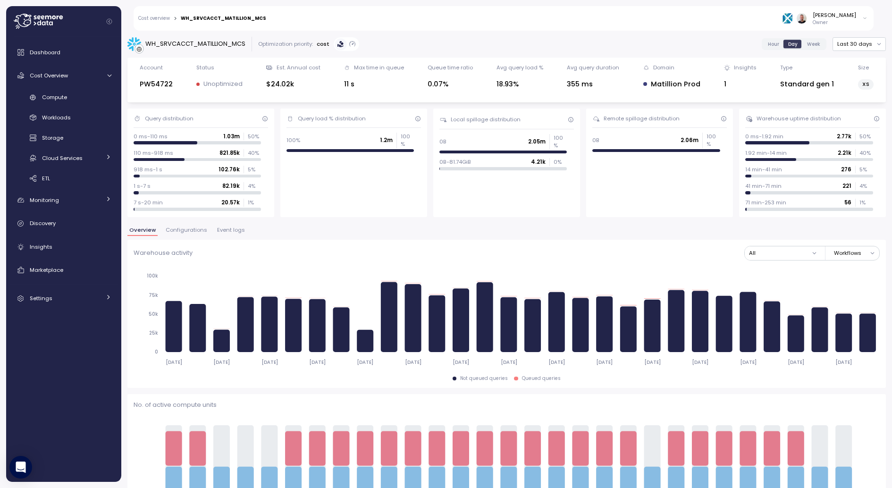
click at [233, 233] on span "Event logs" at bounding box center [231, 230] width 28 height 5
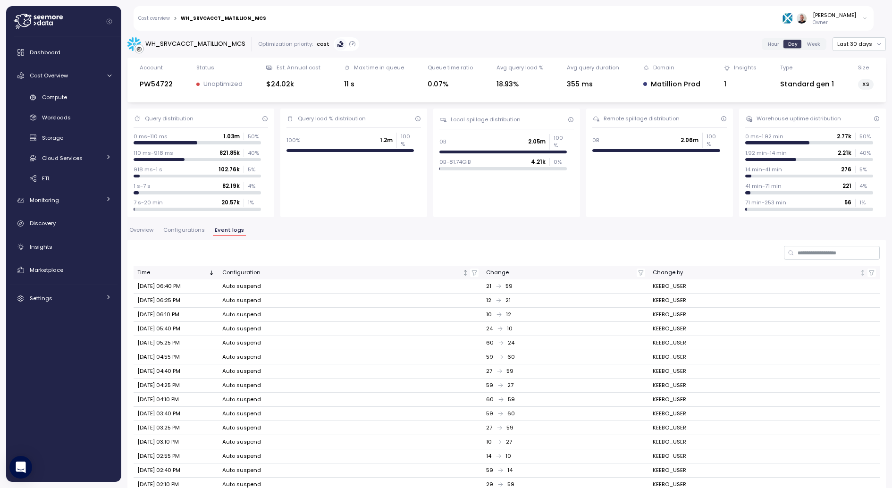
click at [476, 271] on icon "button" at bounding box center [474, 273] width 7 height 7
type input "****"
click at [210, 277] on th "Time" at bounding box center [176, 273] width 85 height 14
click at [177, 272] on div "Time" at bounding box center [171, 273] width 69 height 8
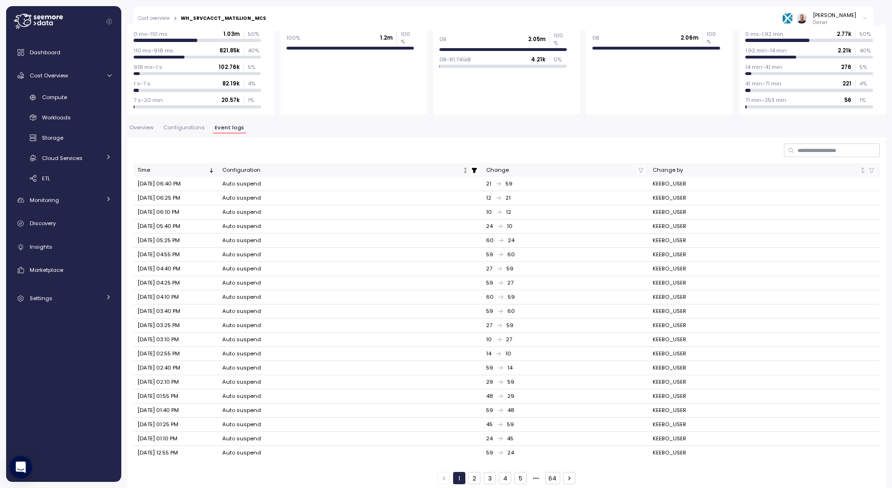
scroll to position [107, 0]
